Goal: Transaction & Acquisition: Purchase product/service

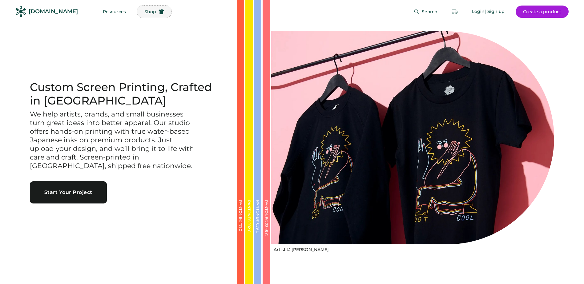
click at [144, 13] on span "Shop" at bounding box center [150, 12] width 12 height 4
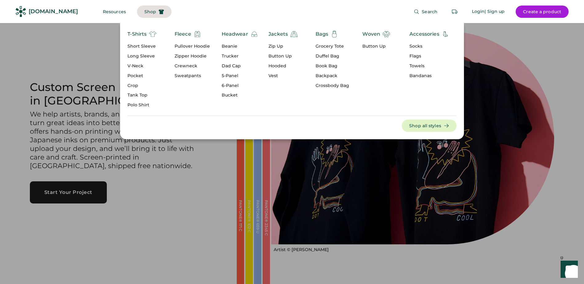
click at [230, 48] on div "Beanie" at bounding box center [240, 46] width 36 height 6
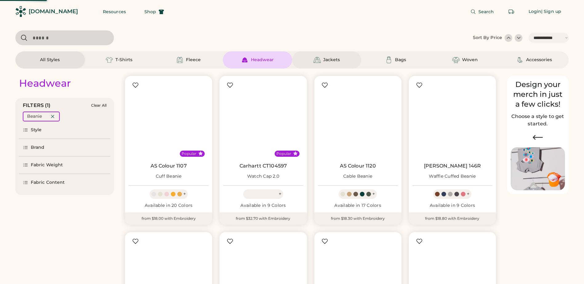
select select "*****"
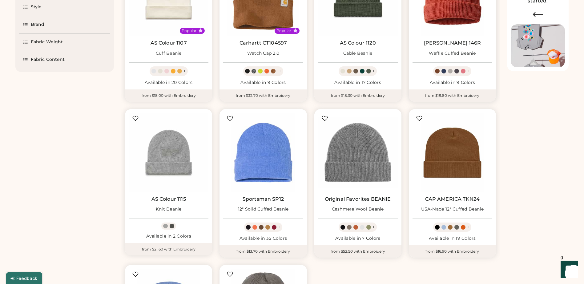
scroll to position [154, 0]
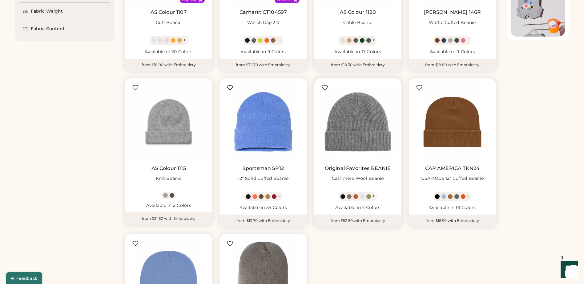
click at [376, 167] on link "Original Favorites BEANIE" at bounding box center [358, 169] width 66 height 6
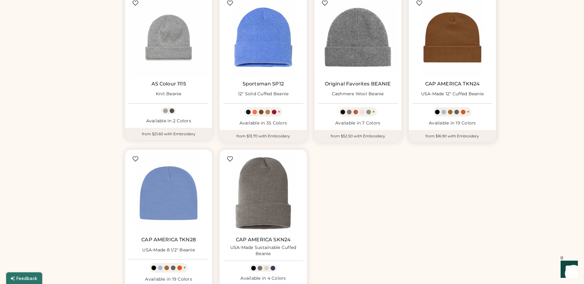
scroll to position [246, 0]
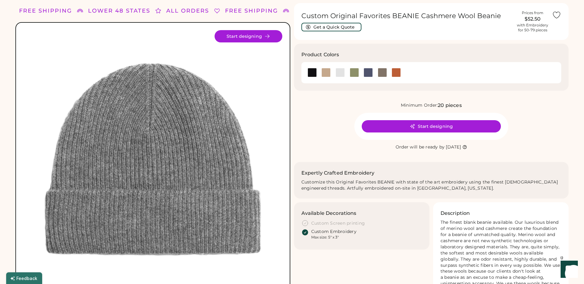
scroll to position [31, 0]
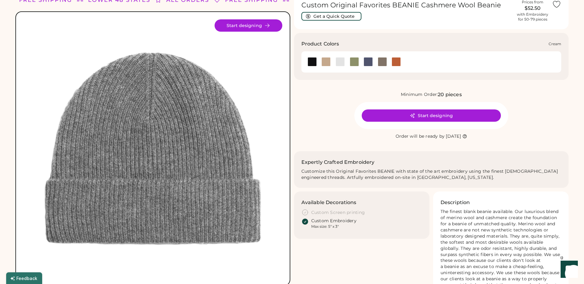
click at [323, 62] on div at bounding box center [325, 61] width 9 height 9
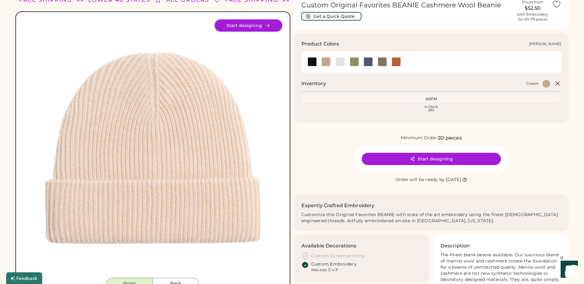
click at [343, 61] on div at bounding box center [339, 61] width 9 height 9
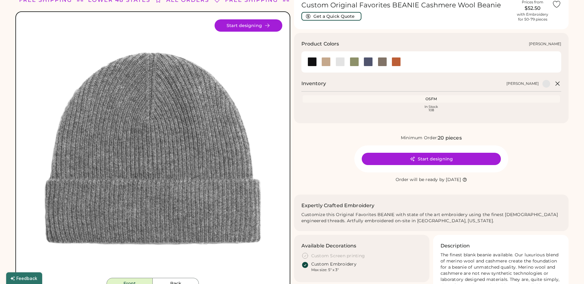
click at [353, 62] on div at bounding box center [354, 61] width 9 height 9
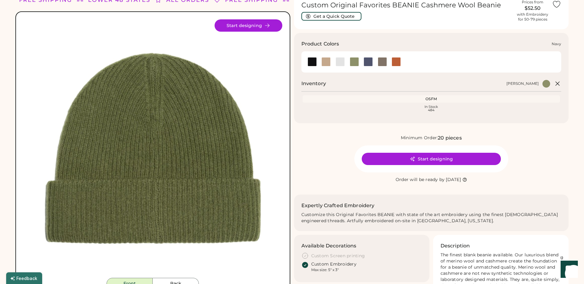
click at [367, 65] on div at bounding box center [367, 61] width 9 height 9
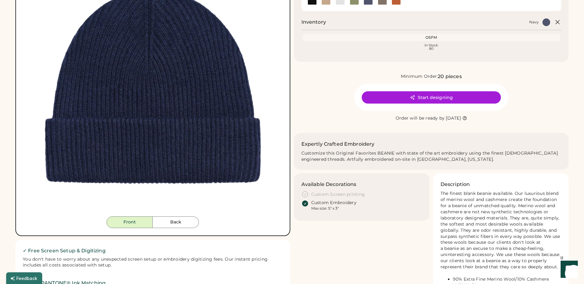
scroll to position [31, 0]
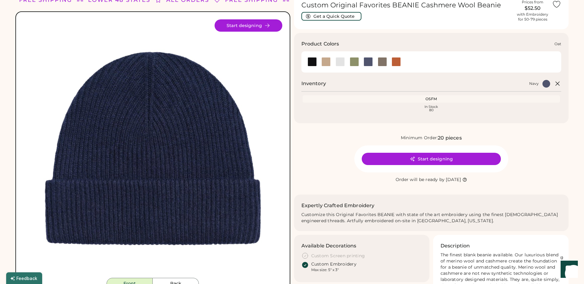
click at [379, 61] on div at bounding box center [382, 61] width 9 height 9
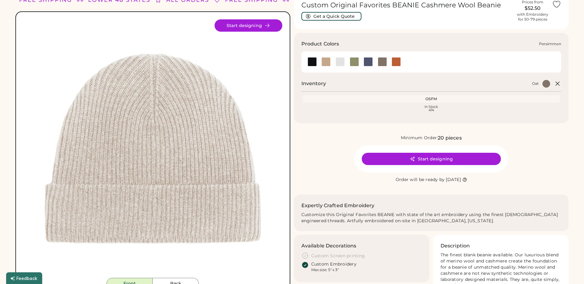
click at [400, 61] on div at bounding box center [395, 61] width 9 height 9
